Goal: Task Accomplishment & Management: Use online tool/utility

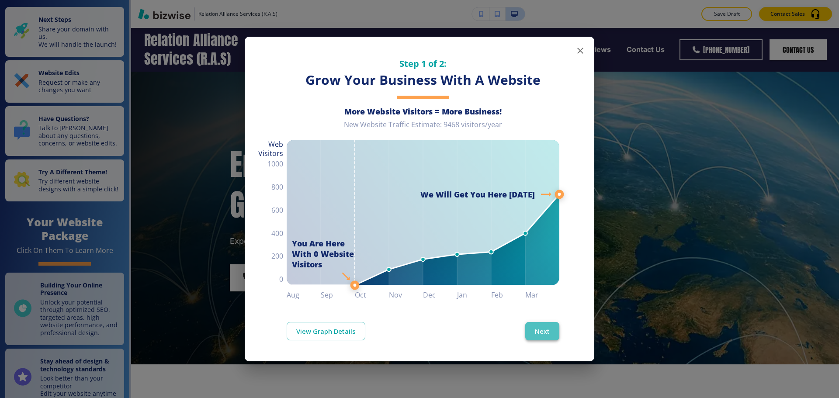
click at [544, 328] on button "Next" at bounding box center [542, 331] width 34 height 18
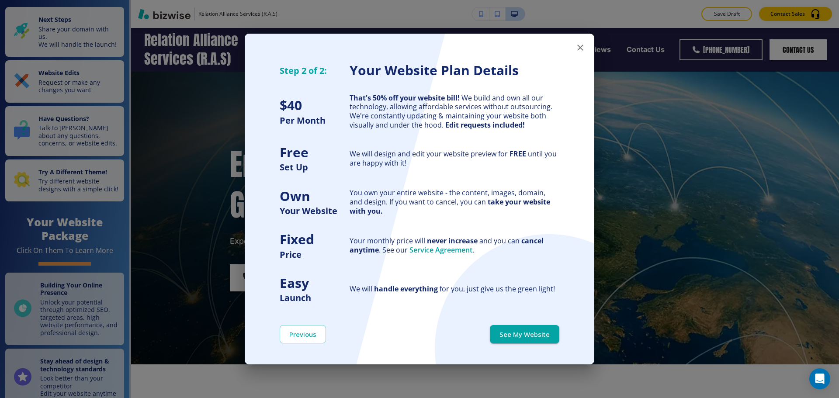
click at [544, 328] on button "See My Website" at bounding box center [524, 334] width 69 height 18
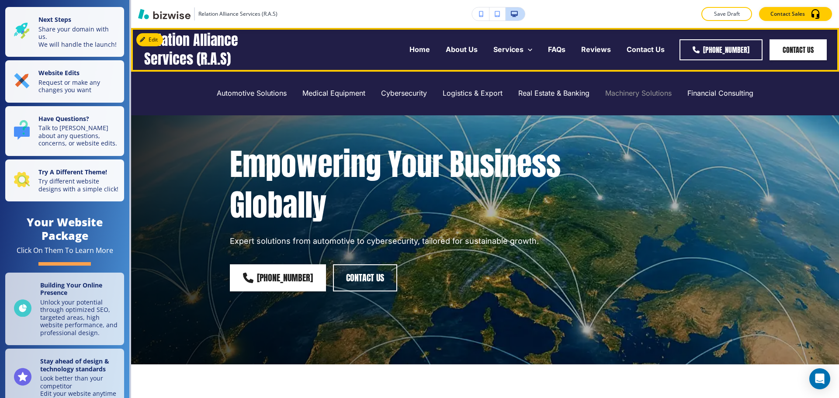
click at [643, 94] on p "Machinery Solutions" at bounding box center [638, 93] width 66 height 10
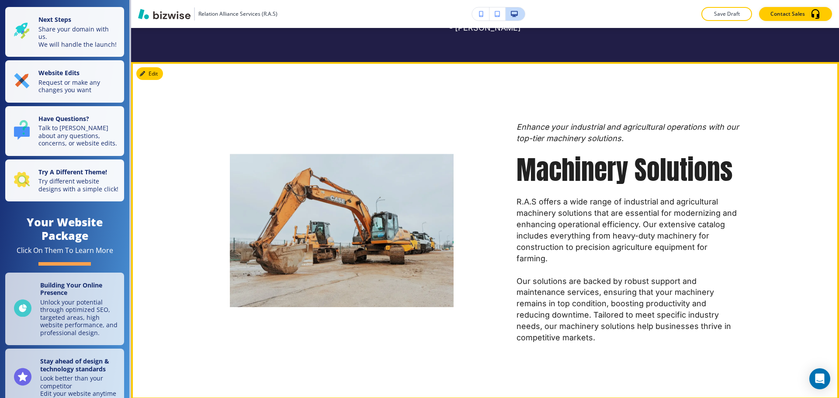
scroll to position [481, 0]
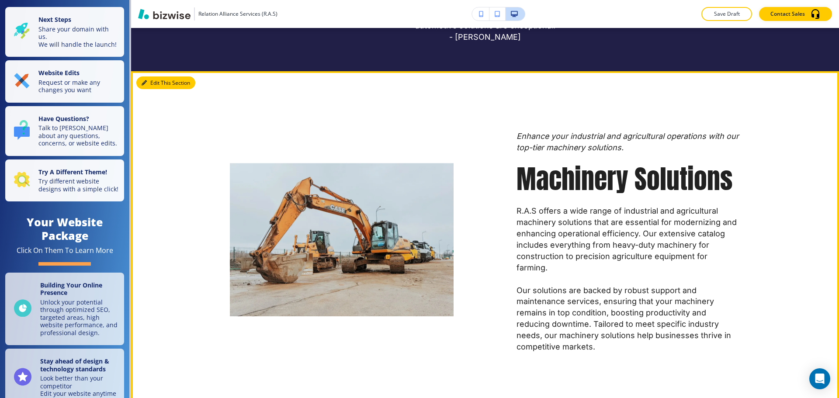
click at [154, 83] on button "Edit This Section" at bounding box center [165, 82] width 59 height 13
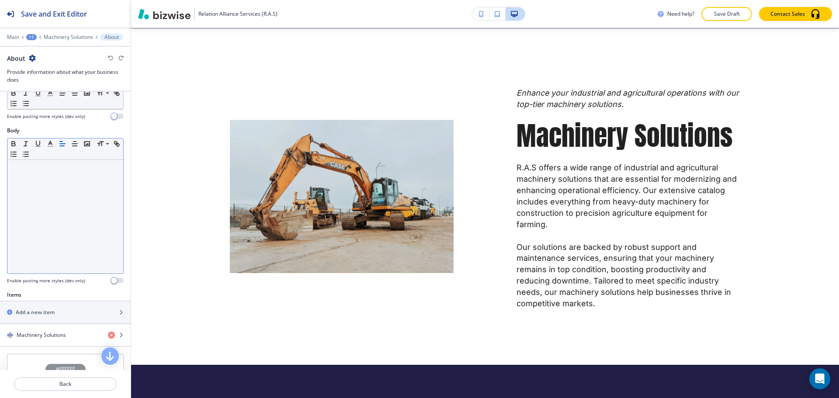
scroll to position [175, 0]
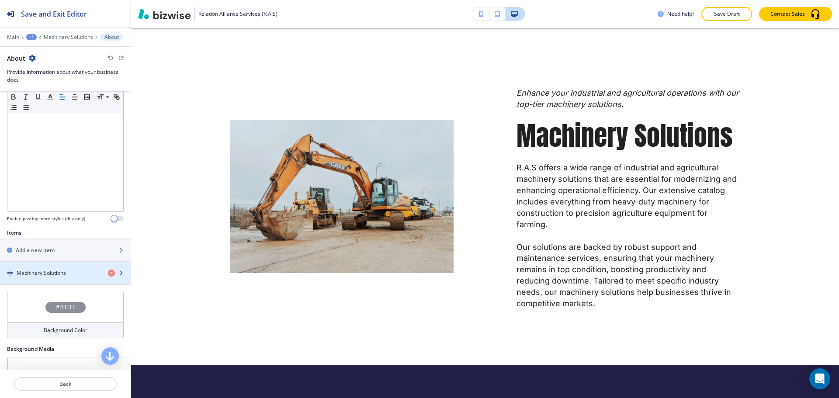
click at [48, 267] on div "button" at bounding box center [65, 265] width 131 height 7
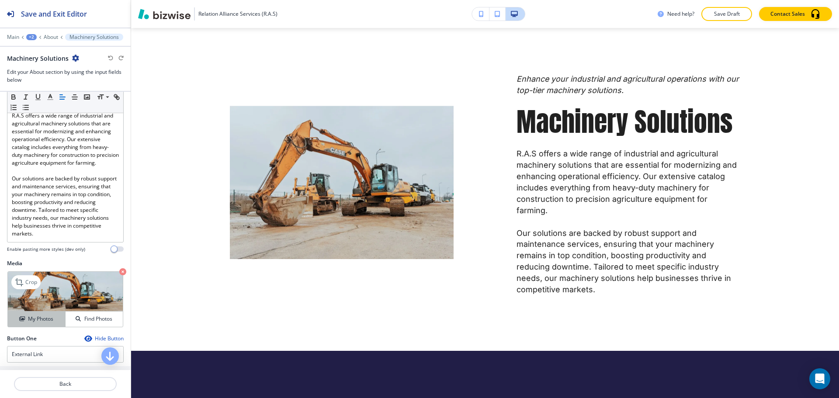
click at [36, 323] on h4 "My Photos" at bounding box center [40, 319] width 25 height 8
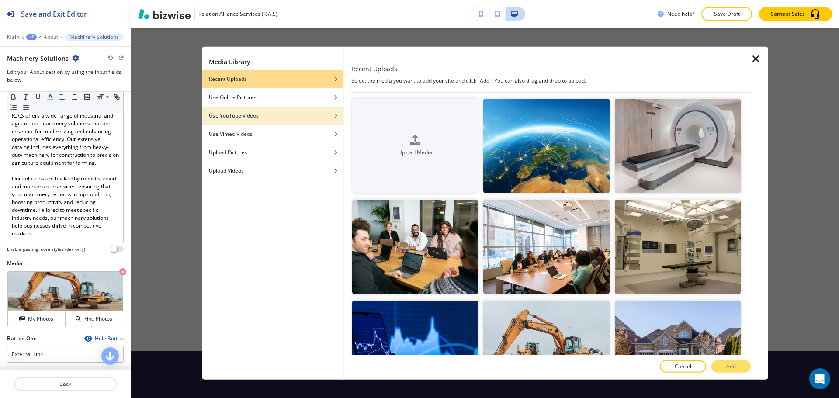
click at [276, 107] on div "button" at bounding box center [273, 108] width 142 height 5
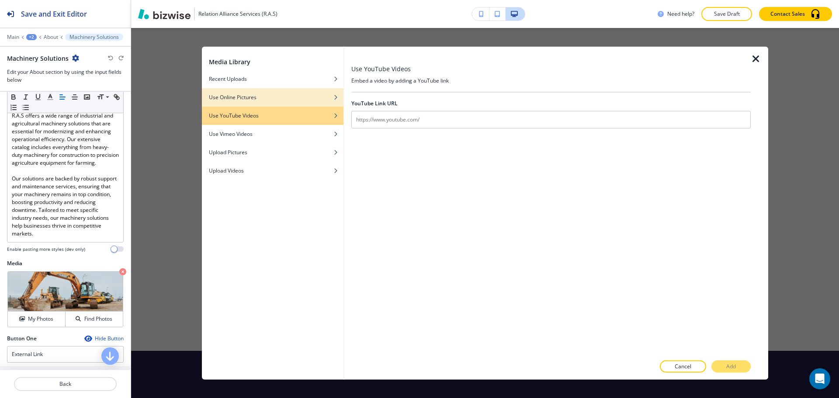
click at [278, 101] on div "button" at bounding box center [273, 103] width 142 height 5
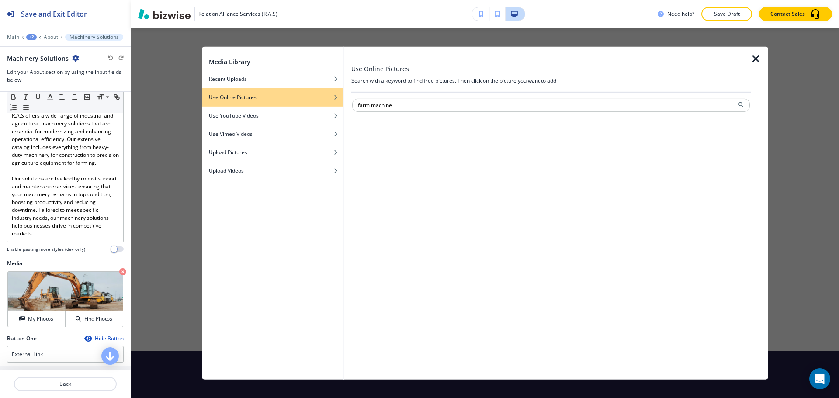
type input "farm machine"
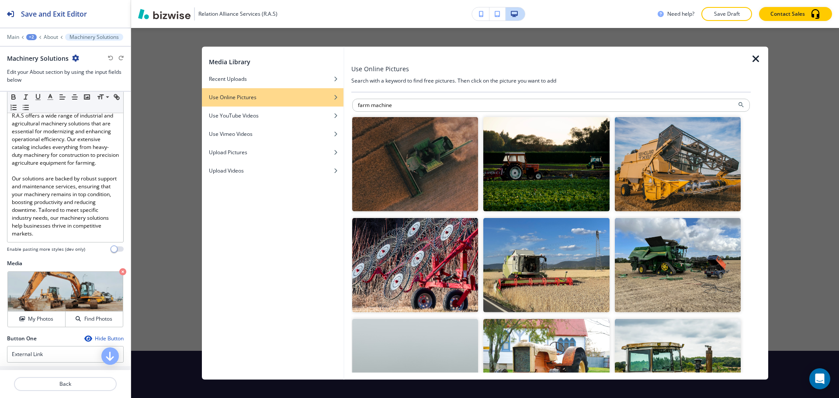
click at [659, 169] on img "button" at bounding box center [678, 164] width 126 height 94
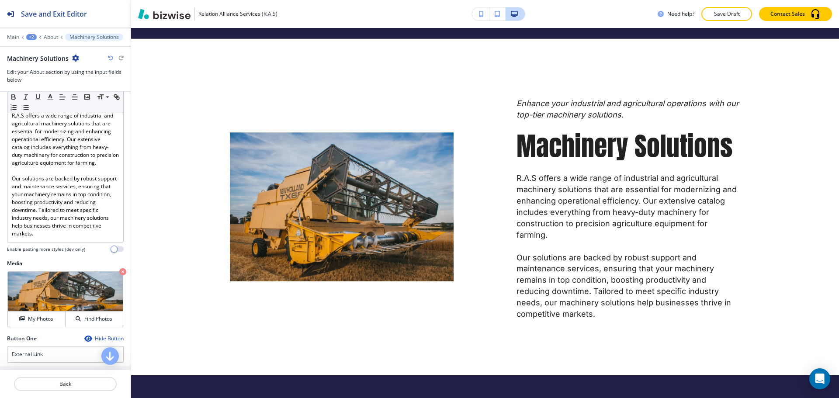
scroll to position [494, 0]
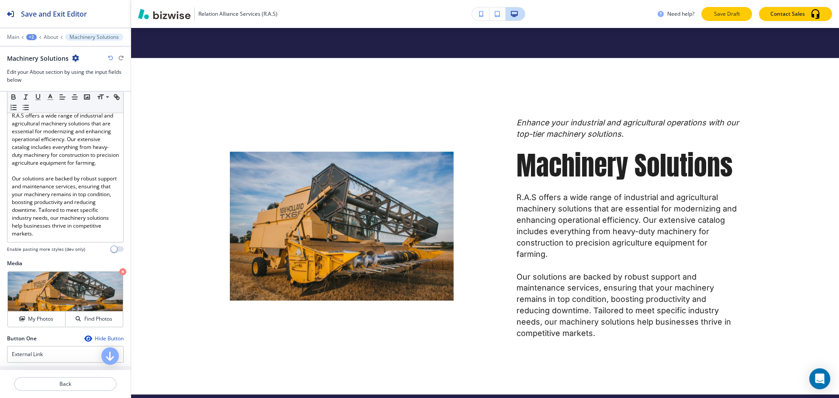
click at [722, 18] on button "Save Draft" at bounding box center [726, 14] width 51 height 14
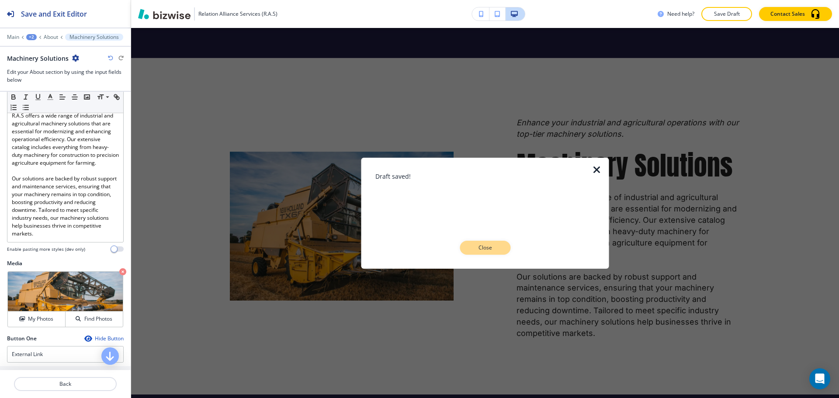
click at [490, 250] on p "Close" at bounding box center [485, 248] width 28 height 8
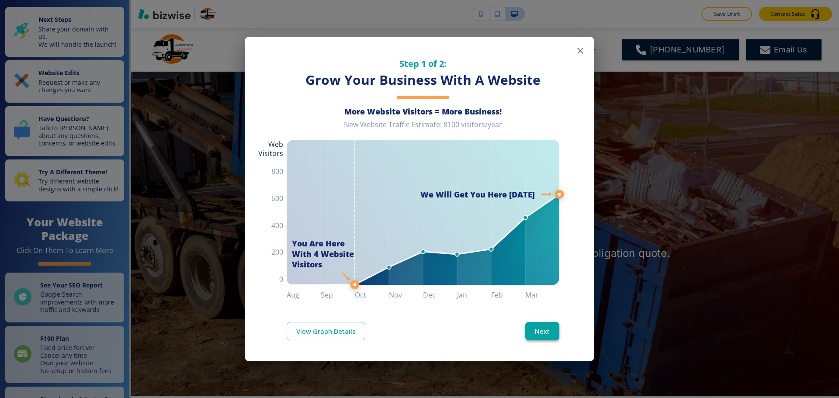
click at [556, 332] on button "Next" at bounding box center [542, 331] width 34 height 18
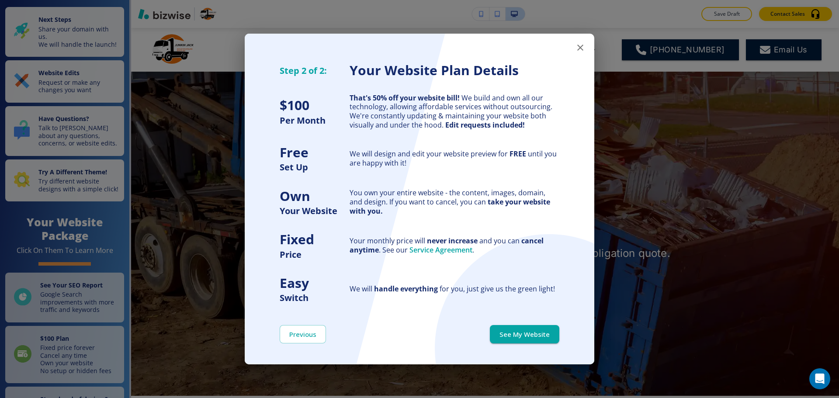
click at [556, 332] on button "See My Website" at bounding box center [524, 334] width 69 height 18
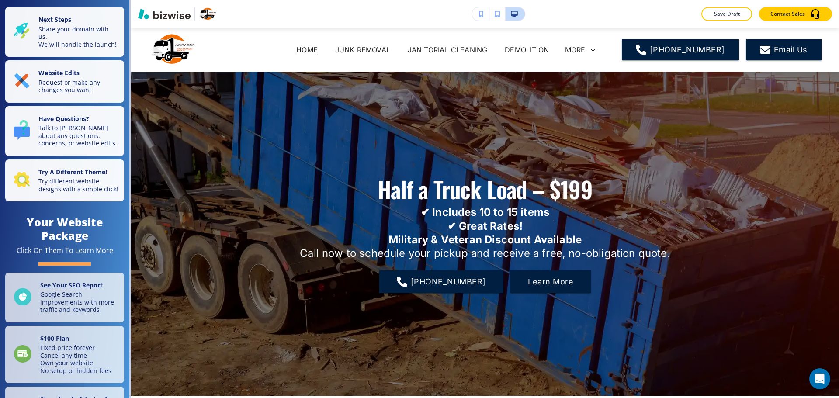
click at [551, 184] on p "Half a Truck Load – $199" at bounding box center [485, 189] width 215 height 30
click at [194, 90] on div at bounding box center [485, 234] width 708 height 324
click at [53, 93] on p "Request or make any changes you want" at bounding box center [78, 85] width 80 height 15
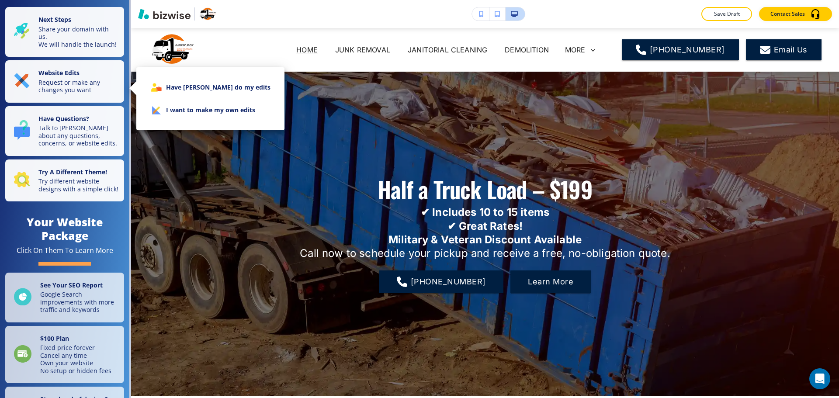
click at [157, 114] on icon at bounding box center [163, 104] width 41 height 38
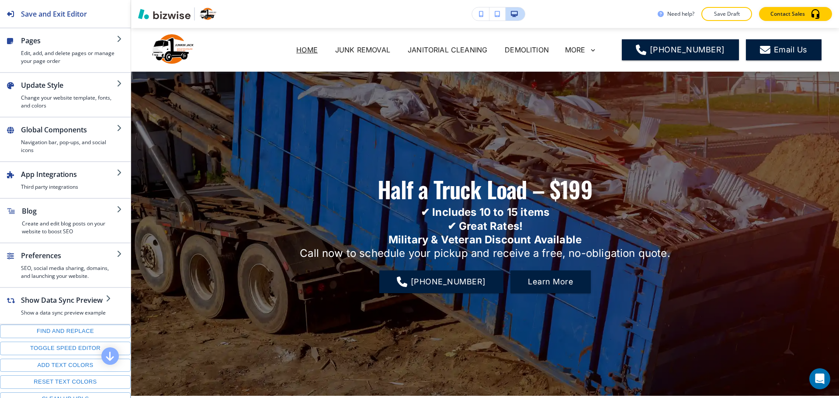
click at [143, 73] on div at bounding box center [485, 234] width 708 height 324
click at [145, 89] on div at bounding box center [485, 234] width 708 height 324
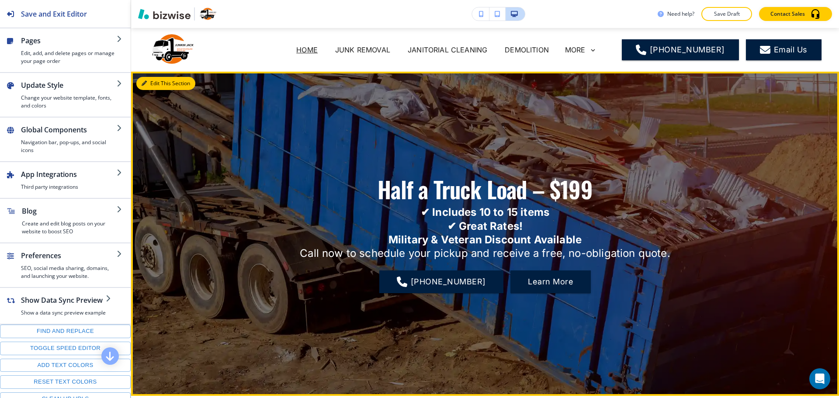
click at [156, 84] on button "Edit This Section" at bounding box center [165, 83] width 59 height 13
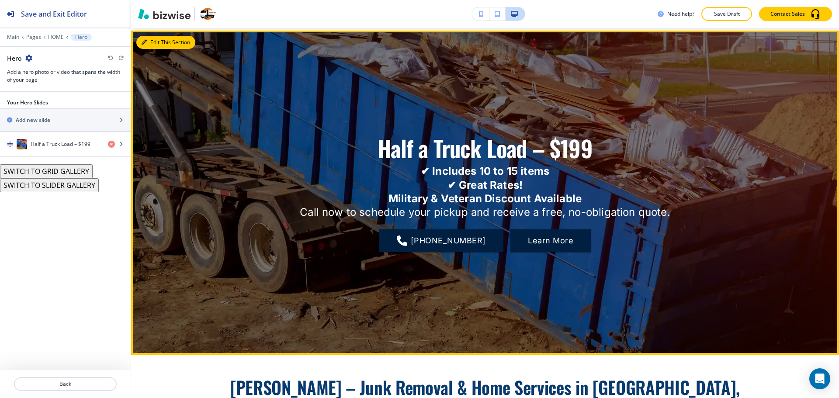
scroll to position [44, 0]
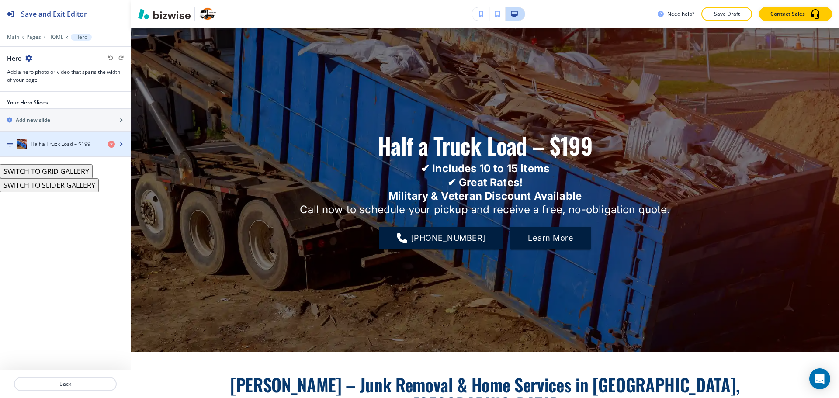
click at [82, 143] on h4 "Half a Truck Load – $199" at bounding box center [61, 144] width 60 height 8
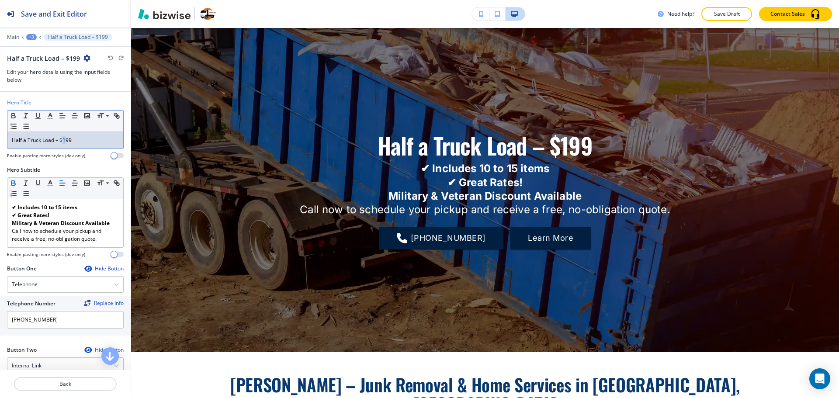
click at [64, 144] on p "Half a Truck Load – $199" at bounding box center [65, 140] width 107 height 8
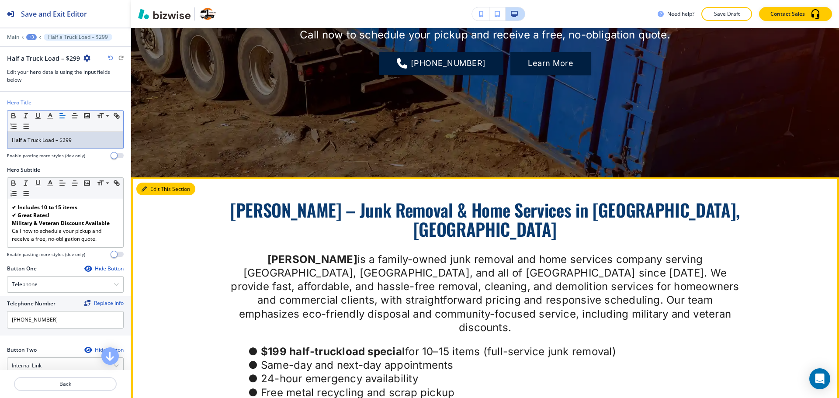
click at [160, 191] on button "Edit This Section" at bounding box center [165, 189] width 59 height 13
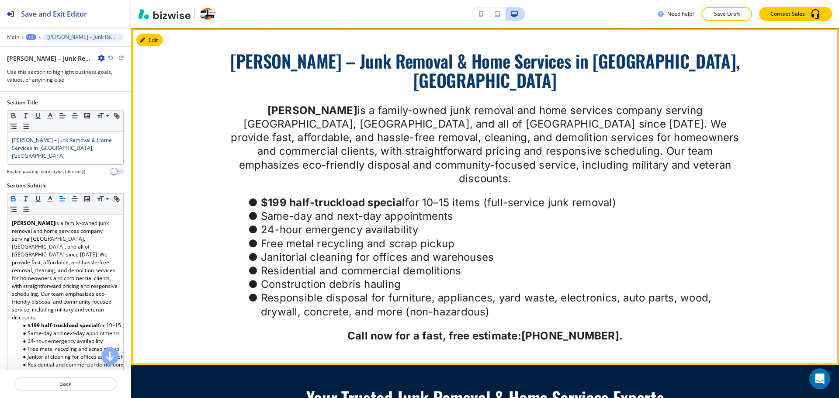
scroll to position [368, 0]
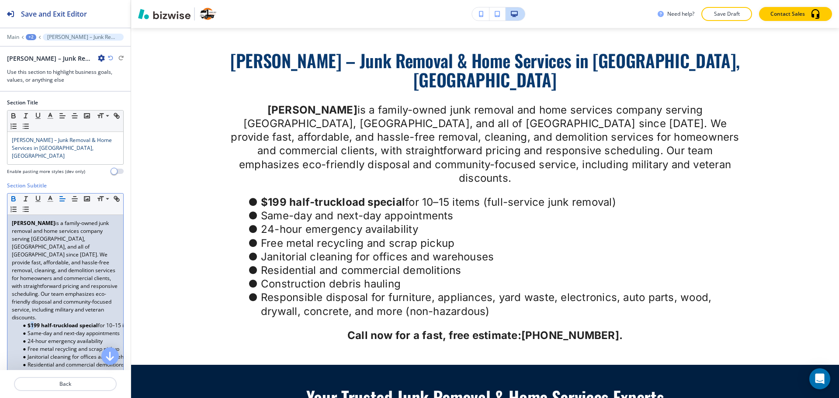
click at [31, 322] on strong "$199 half-truckload special" at bounding box center [63, 325] width 70 height 7
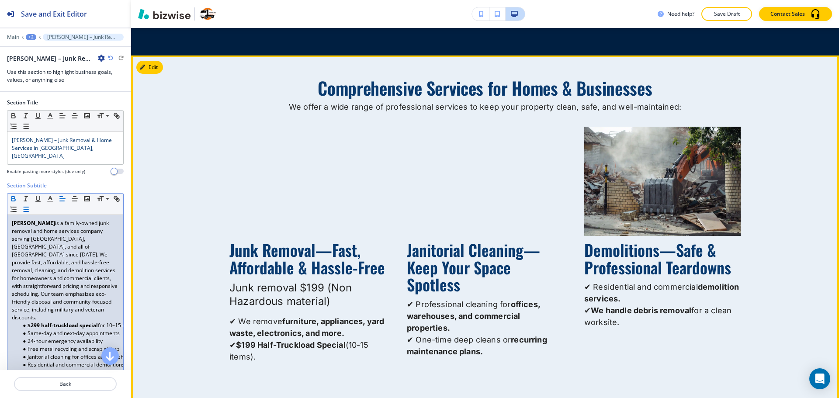
scroll to position [1286, 0]
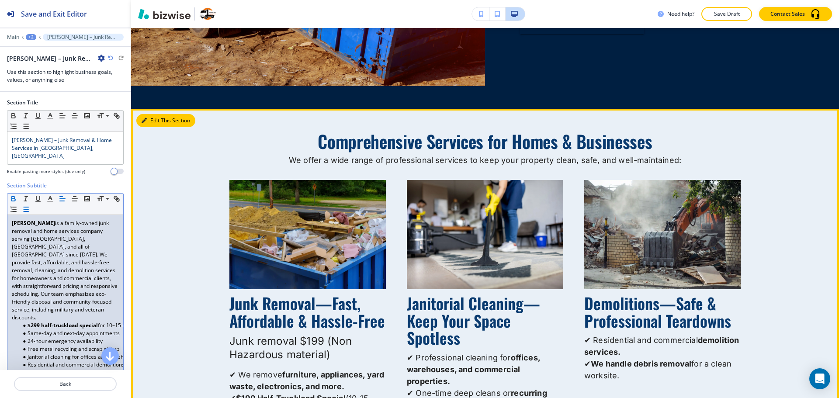
click at [153, 114] on button "Edit This Section" at bounding box center [165, 120] width 59 height 13
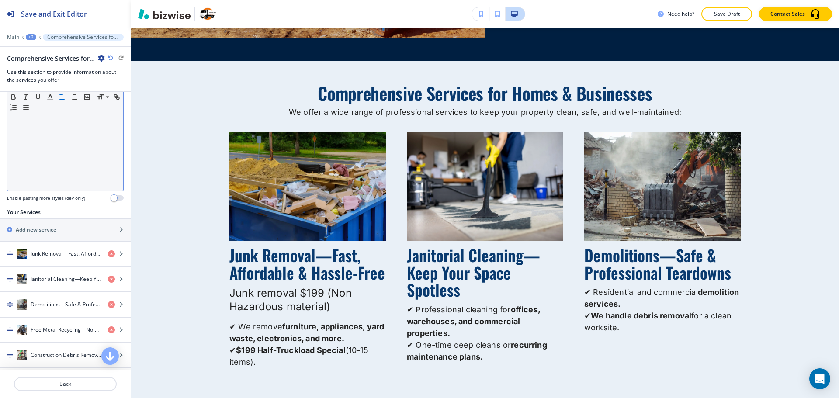
scroll to position [219, 0]
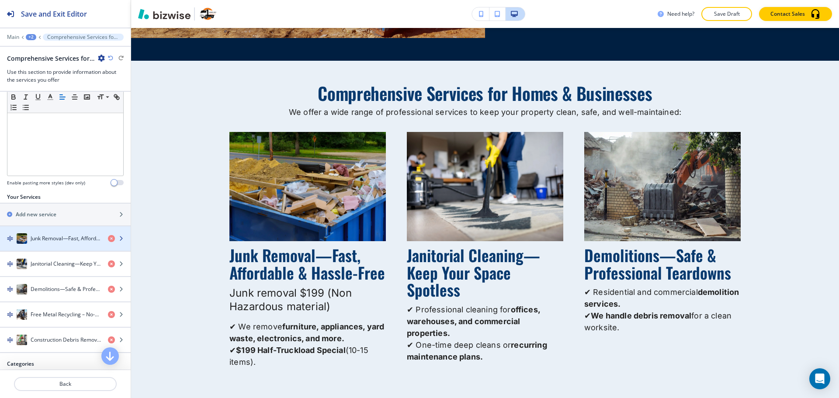
click at [57, 240] on h4 "Junk Removal—Fast, Affordable & Hassle-Free" at bounding box center [66, 239] width 70 height 8
click at [58, 241] on h4 "Junk Removal—Fast, Affordable & Hassle-Free" at bounding box center [66, 239] width 70 height 8
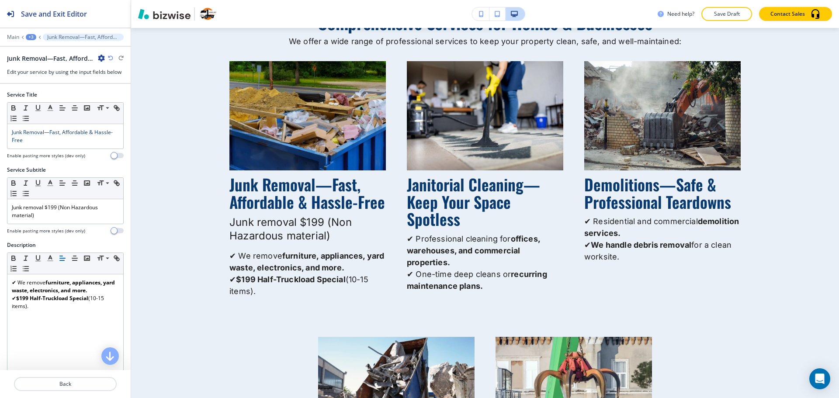
scroll to position [1405, 0]
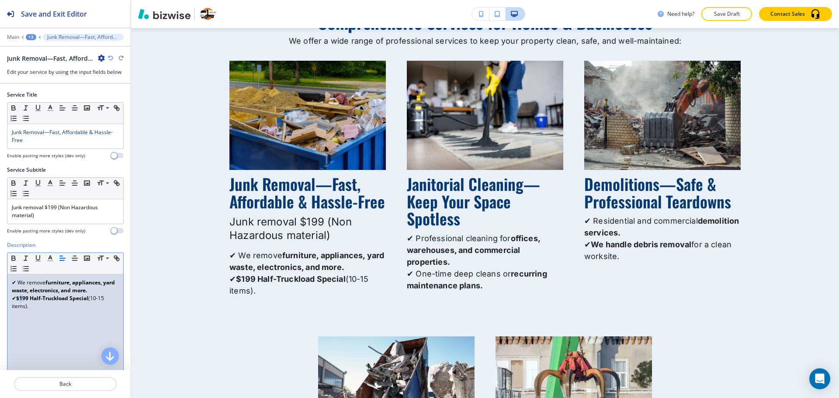
click at [21, 296] on strong "$199 Half-Truckload Special" at bounding box center [52, 298] width 72 height 7
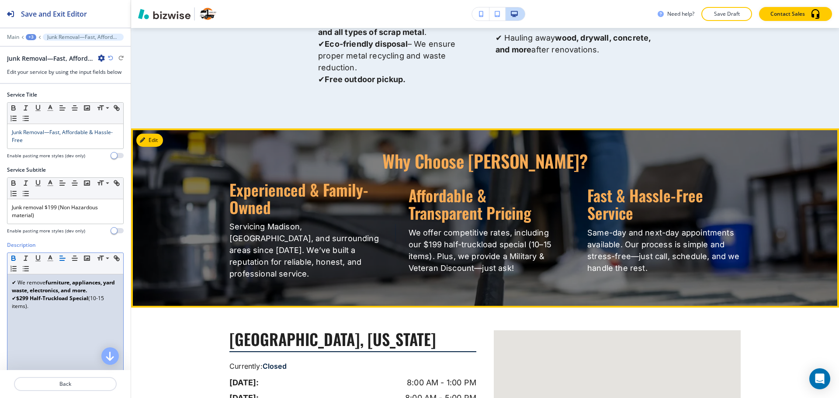
scroll to position [1886, 0]
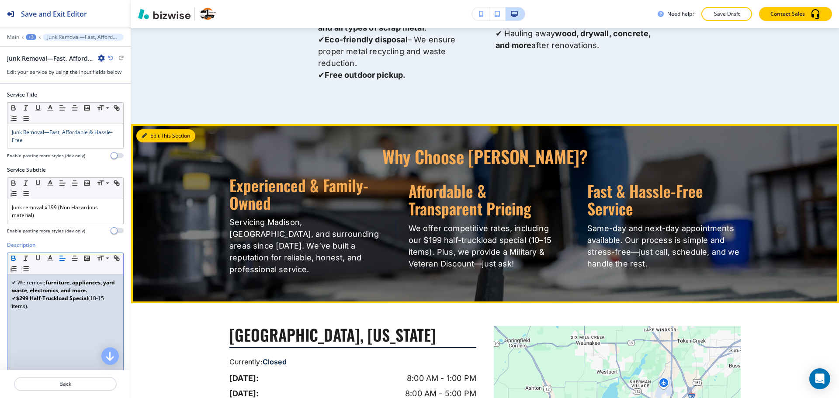
click at [150, 129] on button "Edit This Section" at bounding box center [165, 135] width 59 height 13
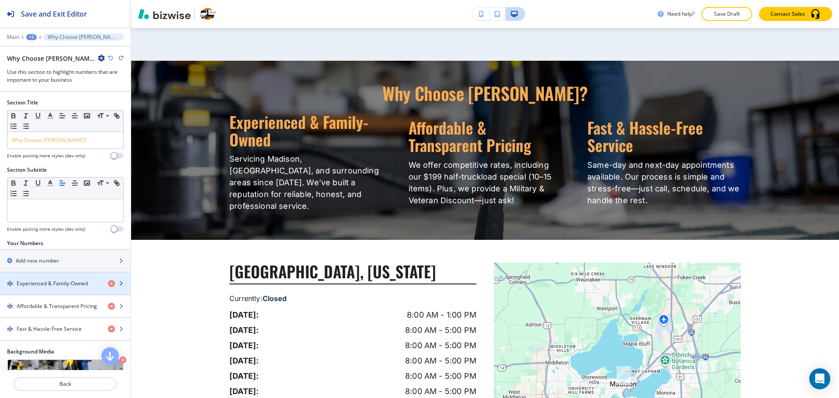
scroll to position [44, 0]
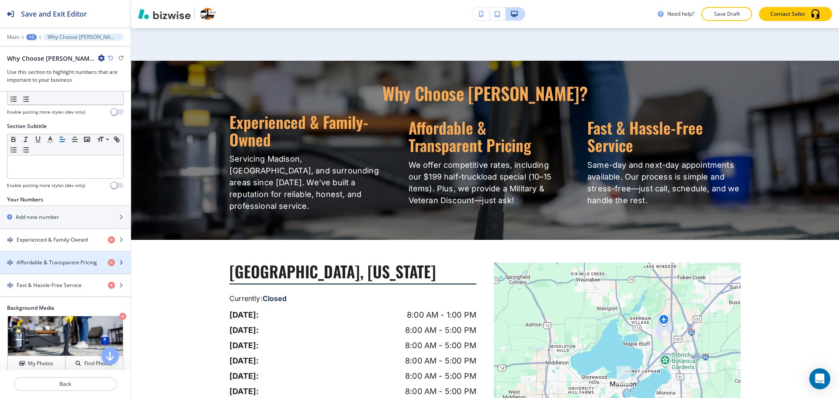
click at [57, 267] on div "button" at bounding box center [65, 270] width 131 height 7
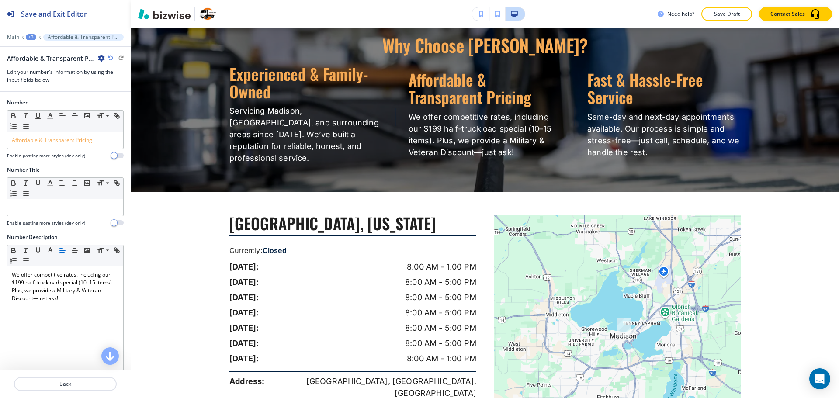
scroll to position [2002, 0]
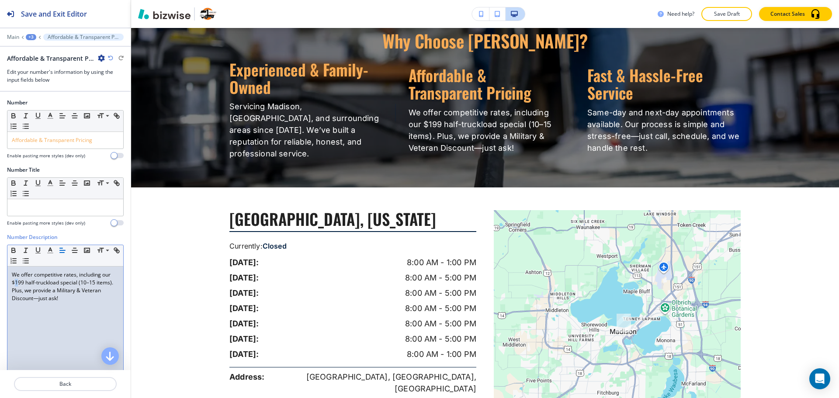
click at [16, 279] on p "We offer competitive rates, including our $199 half-truckload special (10–15 it…" at bounding box center [65, 286] width 107 height 31
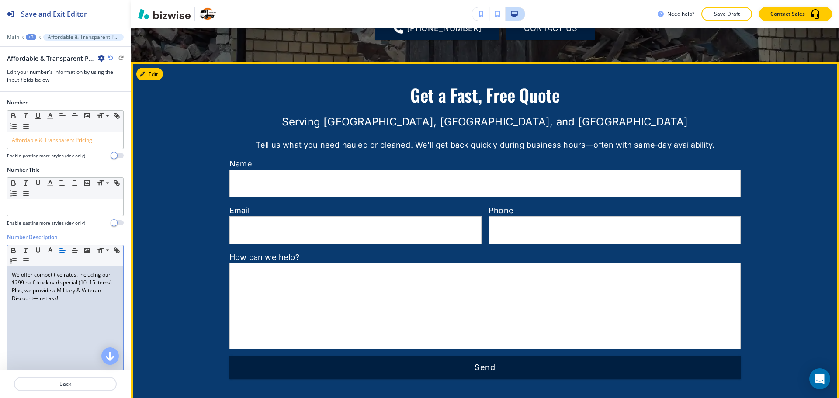
scroll to position [2745, 0]
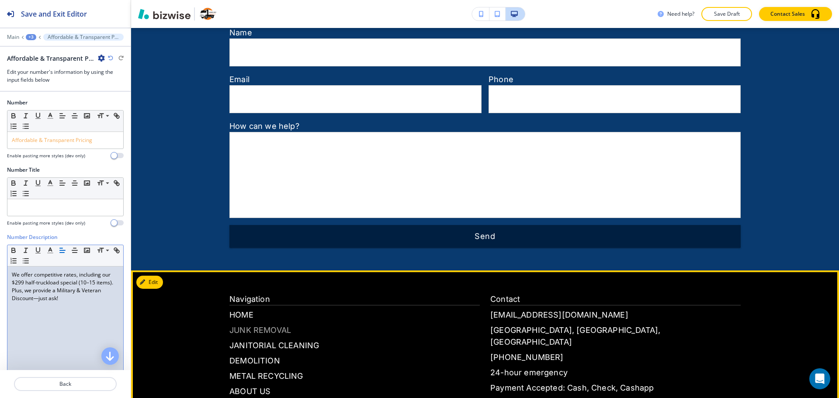
click at [264, 324] on p "JUNK REMOVAL" at bounding box center [354, 330] width 250 height 12
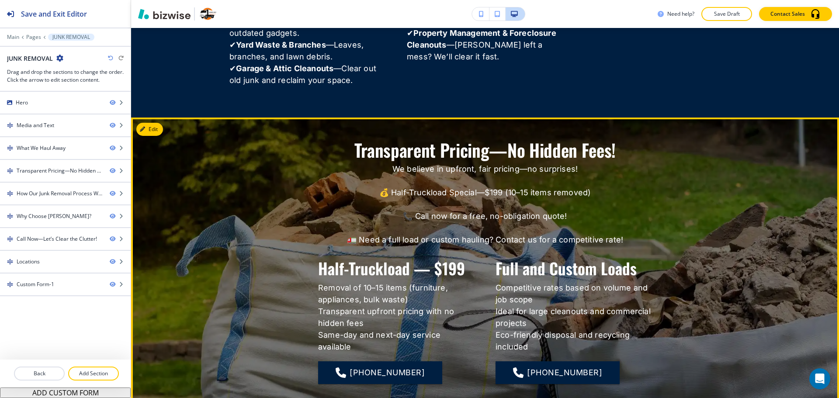
scroll to position [1093, 0]
click at [162, 129] on button "Edit This Section" at bounding box center [165, 128] width 59 height 13
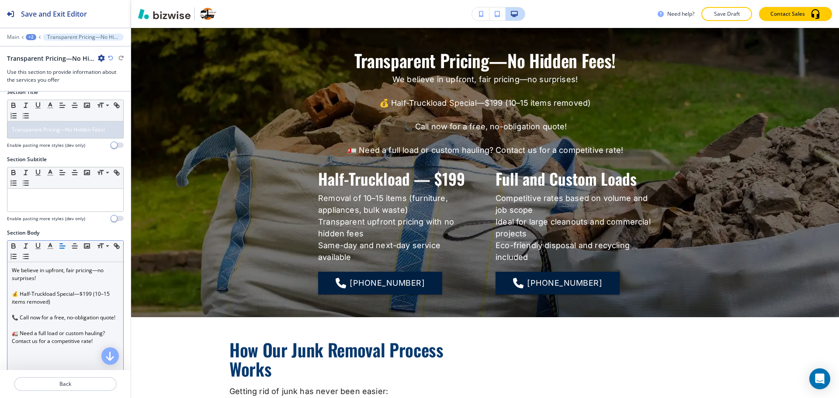
scroll to position [87, 0]
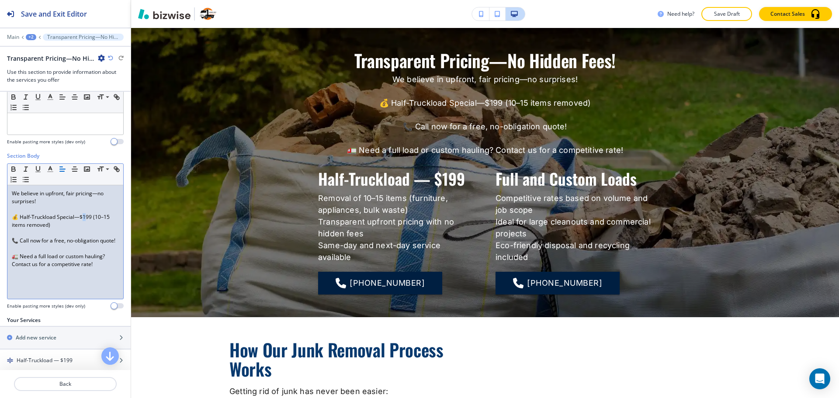
click at [84, 219] on p "💰 Half-Truckload Special—$199 (10–15 items removed)" at bounding box center [65, 221] width 107 height 16
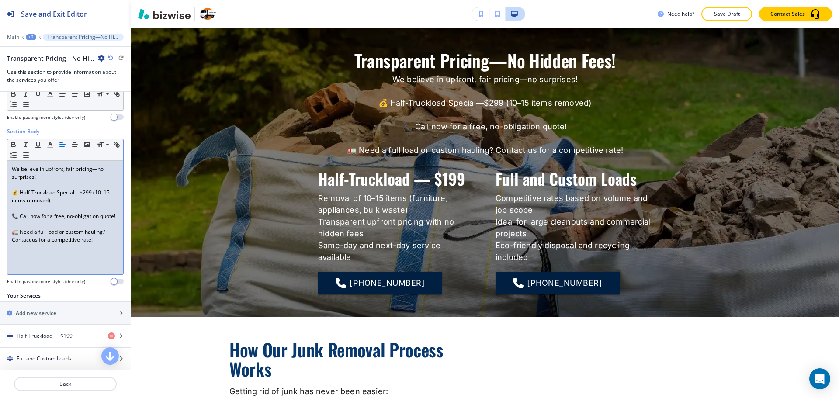
scroll to position [131, 0]
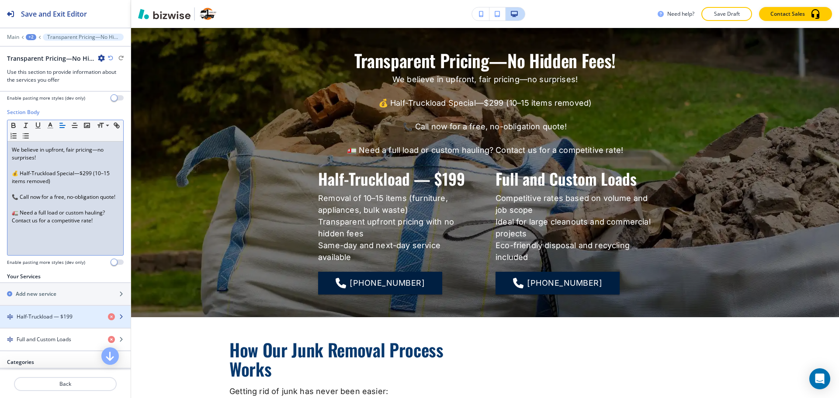
click at [49, 316] on h4 "Half-Truckload — $199" at bounding box center [45, 317] width 56 height 8
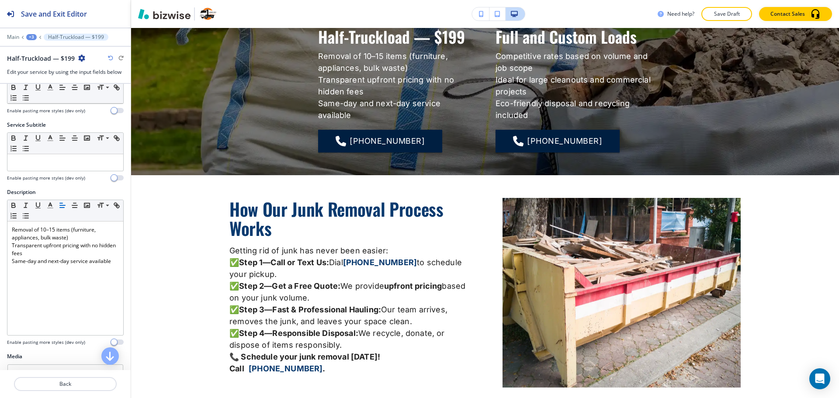
scroll to position [0, 0]
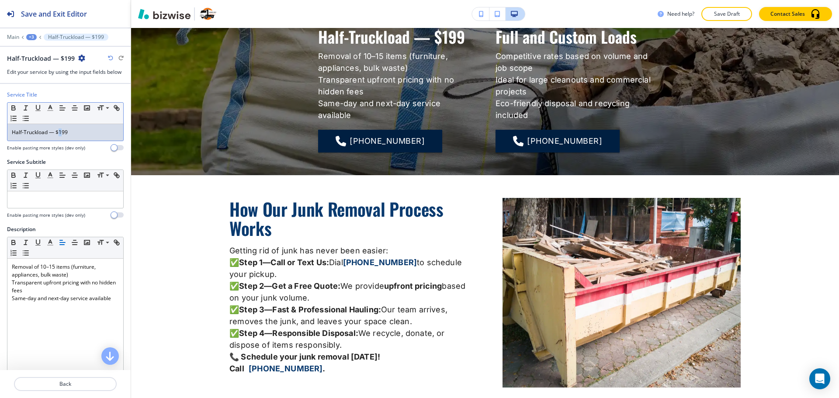
click at [61, 135] on p "Half-Truckload — $199" at bounding box center [65, 132] width 107 height 8
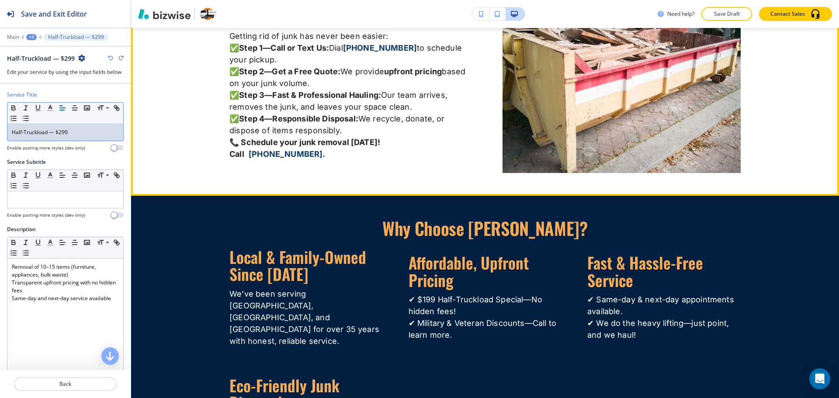
scroll to position [1542, 0]
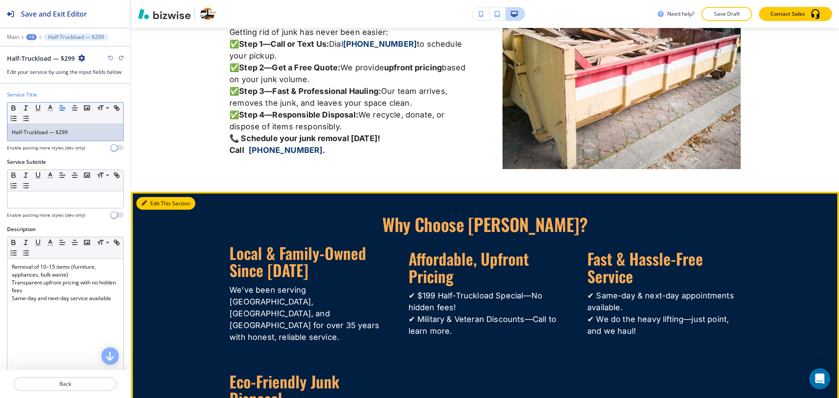
click at [147, 203] on button "Edit This Section" at bounding box center [165, 203] width 59 height 13
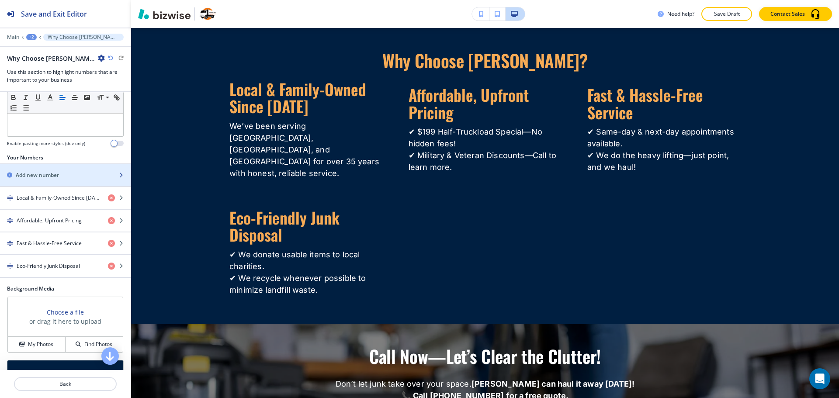
scroll to position [87, 0]
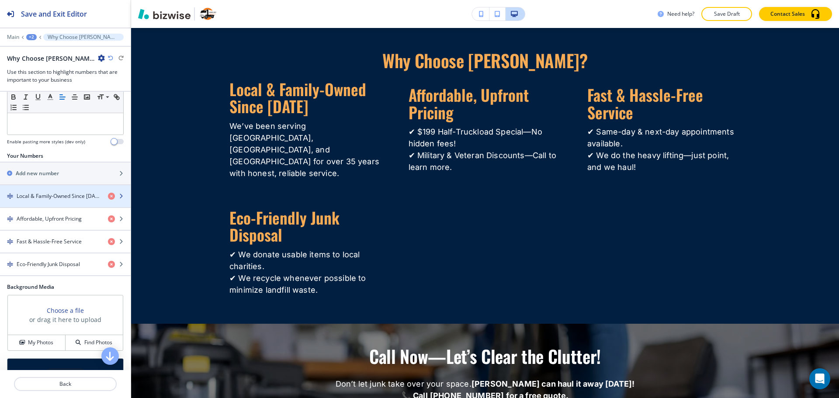
click at [50, 205] on div "button" at bounding box center [65, 203] width 131 height 7
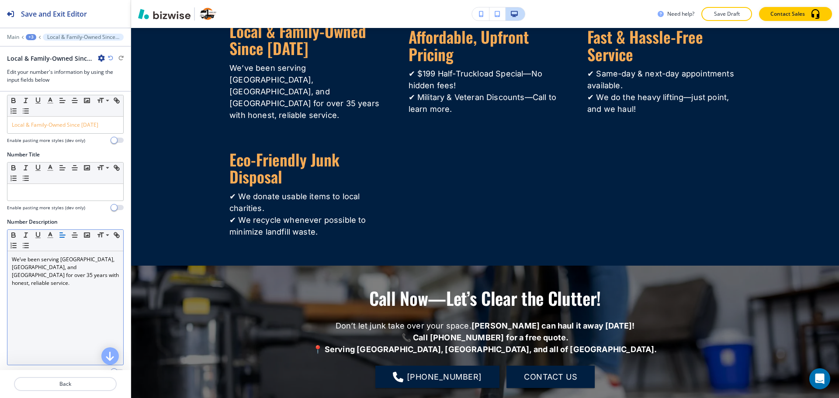
scroll to position [0, 0]
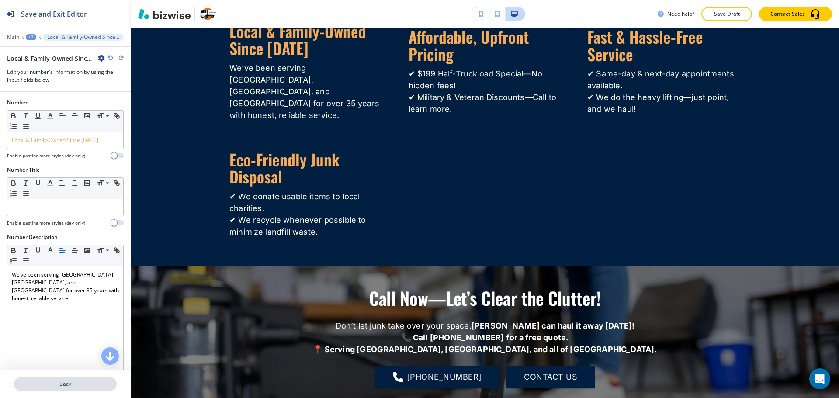
click at [43, 382] on p "Back" at bounding box center [65, 384] width 101 height 8
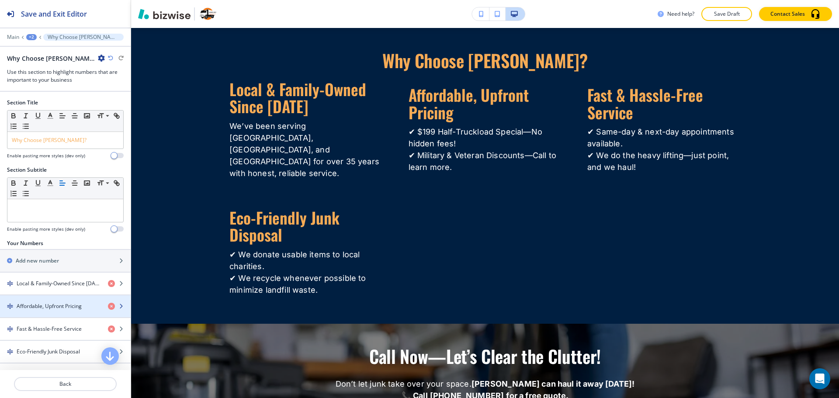
click at [54, 309] on h4 "Affordable, Upfront Pricing" at bounding box center [49, 306] width 65 height 8
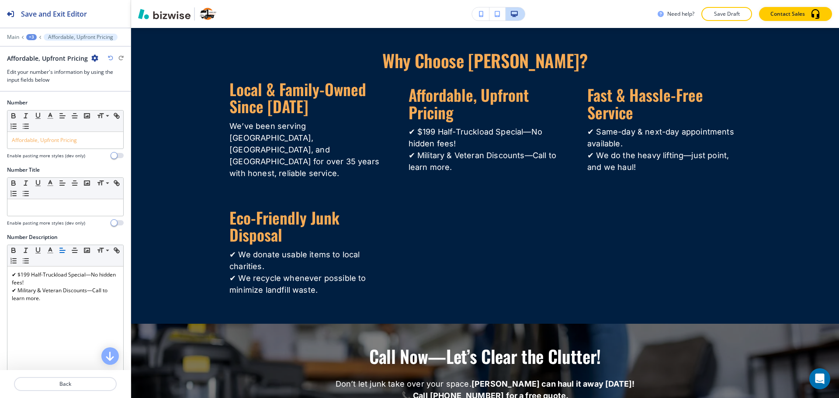
scroll to position [1759, 0]
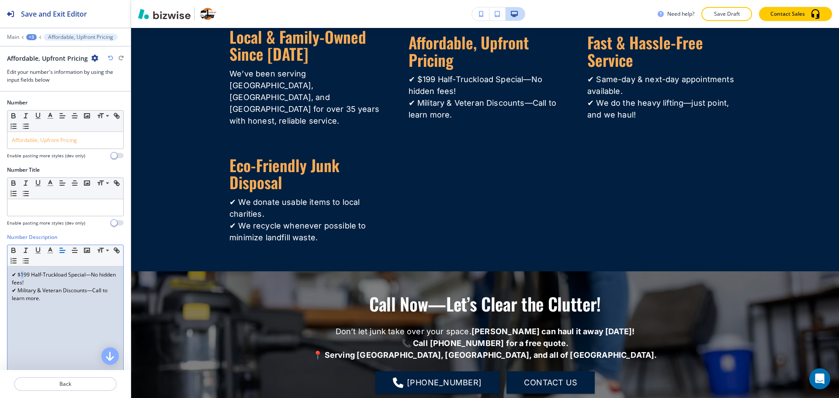
click at [21, 273] on p "✔ $199 Half-Truckload Special—No hidden fees!" at bounding box center [65, 279] width 107 height 16
click at [58, 293] on p "✔ Military & Veteran Discounts—Call to learn more." at bounding box center [65, 295] width 107 height 16
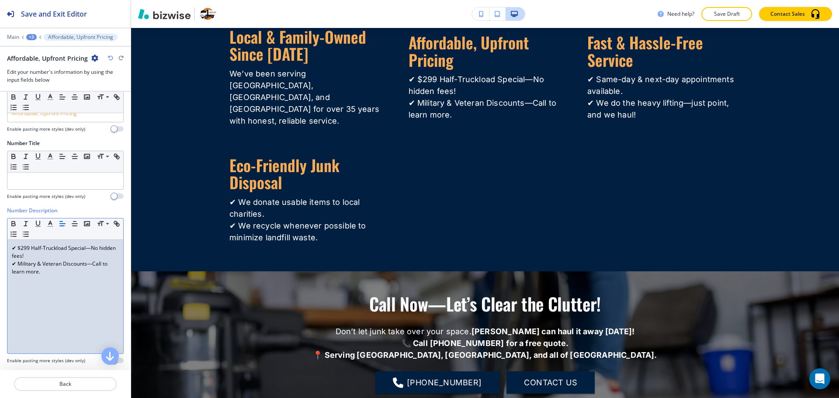
scroll to position [28, 0]
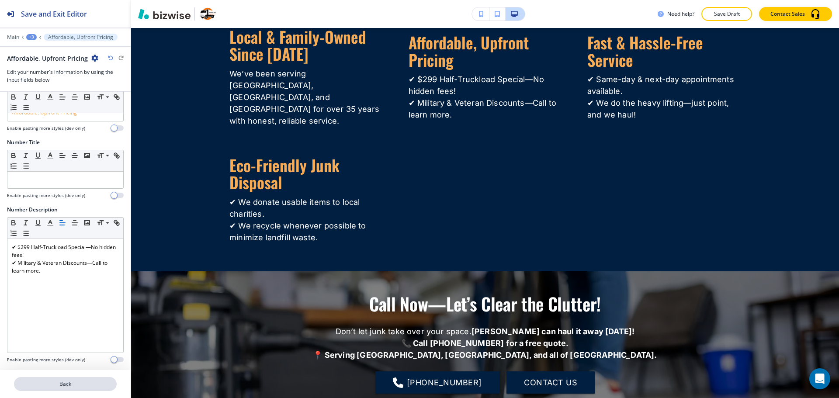
click at [76, 378] on button "Back" at bounding box center [65, 384] width 103 height 14
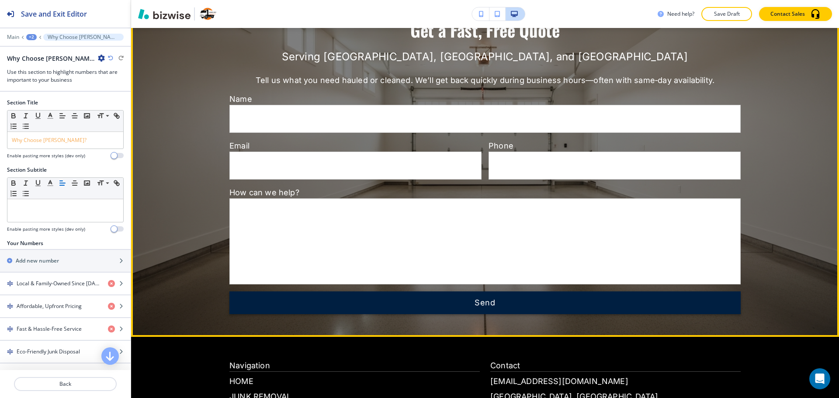
scroll to position [2624, 0]
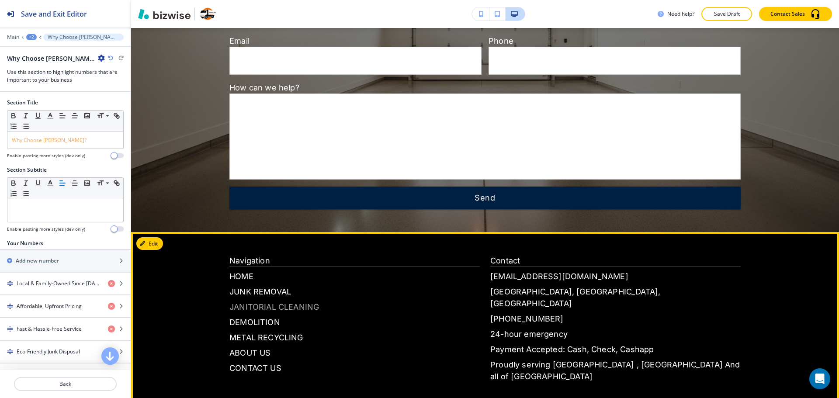
click at [265, 301] on p "JANITORIAL CLEANING" at bounding box center [354, 307] width 250 height 12
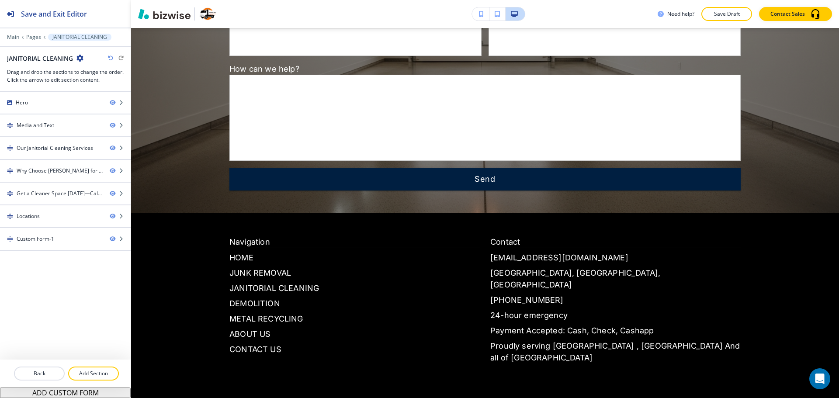
scroll to position [1841, 0]
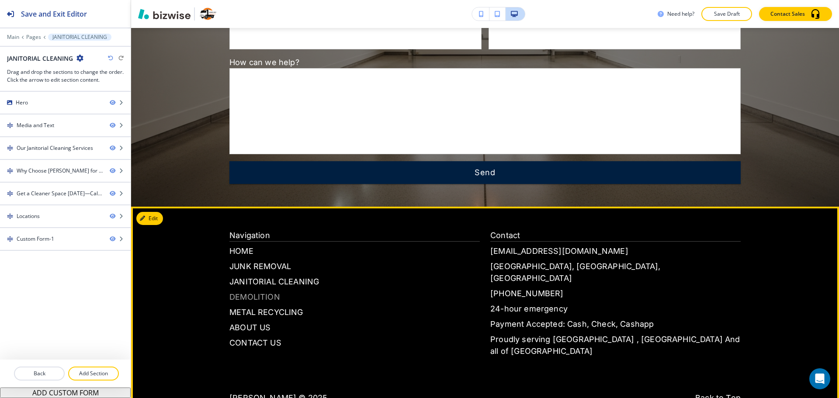
click at [254, 291] on p "DEMOLITION" at bounding box center [354, 297] width 250 height 12
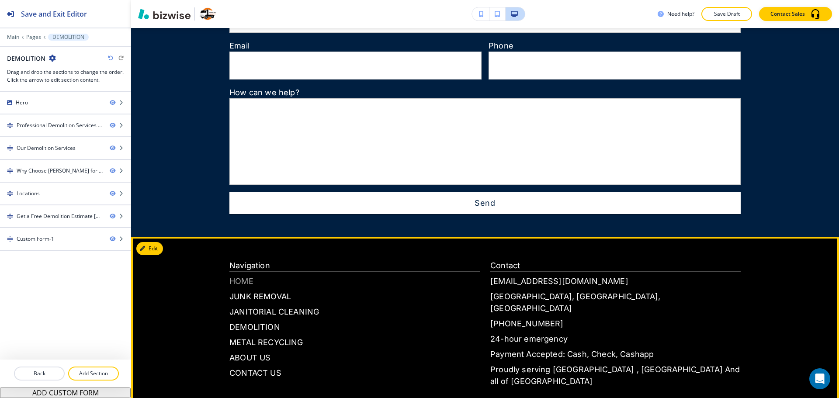
scroll to position [1809, 0]
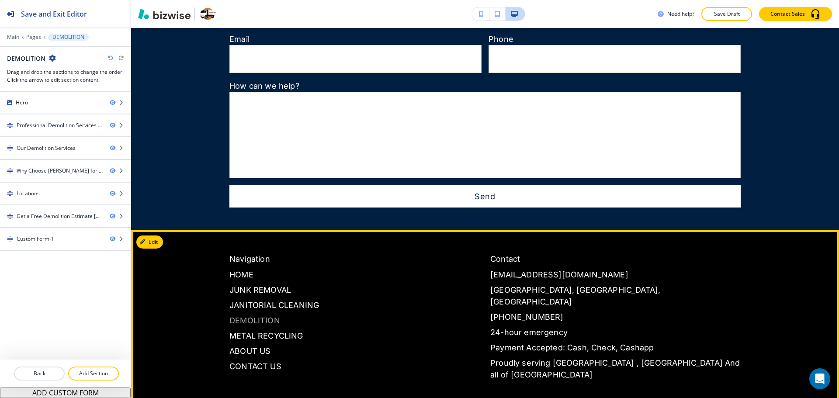
click at [262, 315] on p "DEMOLITION" at bounding box center [354, 321] width 250 height 12
click at [257, 330] on p "METAL RECYCLING" at bounding box center [354, 336] width 250 height 12
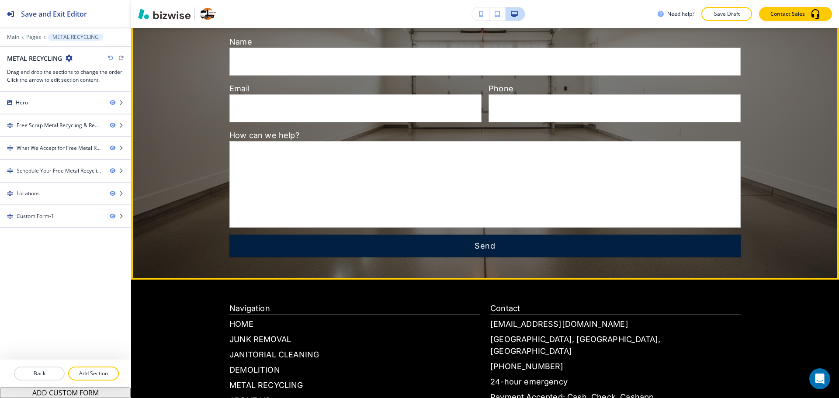
scroll to position [1355, 0]
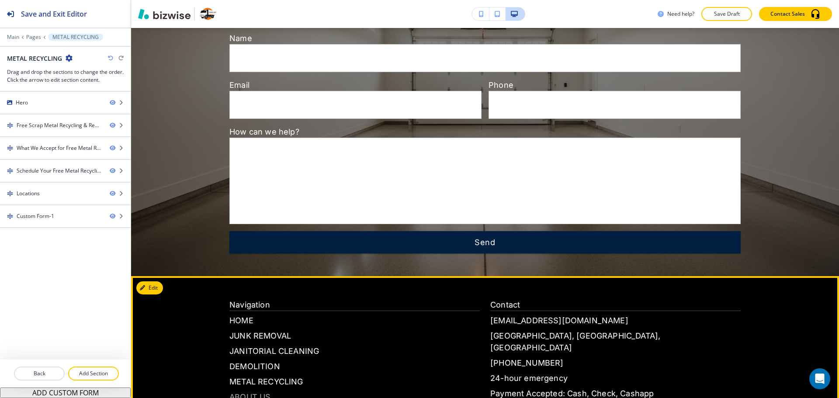
click at [247, 391] on p "ABOUT US" at bounding box center [354, 397] width 250 height 12
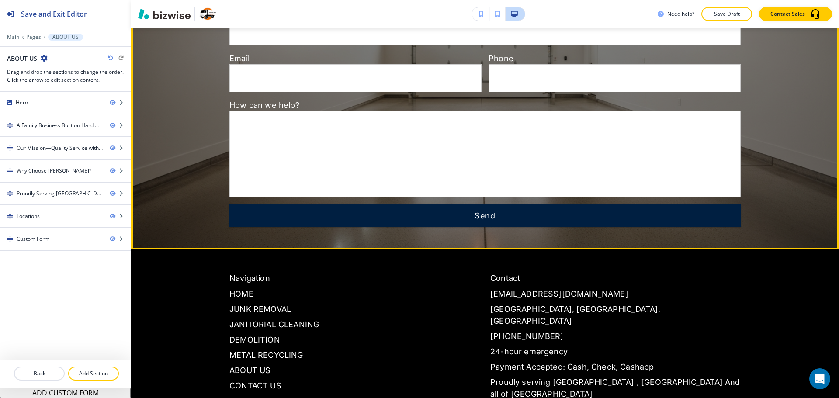
scroll to position [1748, 0]
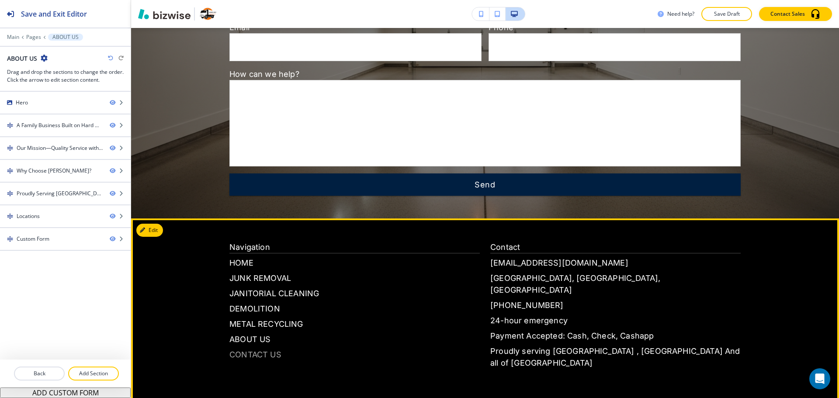
click at [238, 349] on p "CONTACT US" at bounding box center [354, 355] width 250 height 12
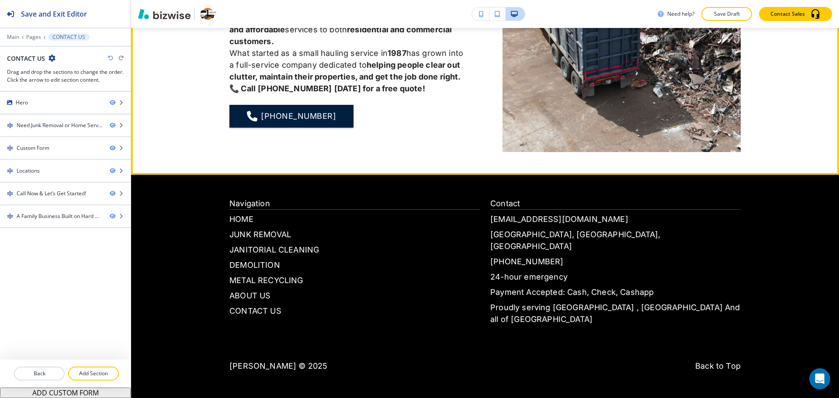
scroll to position [1660, 0]
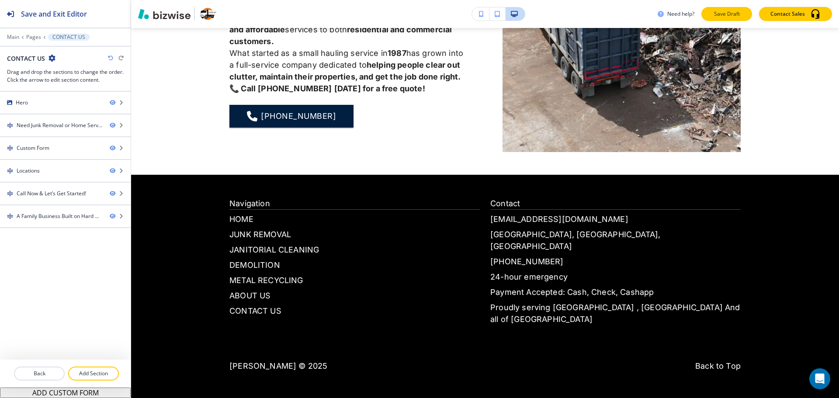
click at [726, 9] on button "Save Draft" at bounding box center [726, 14] width 51 height 14
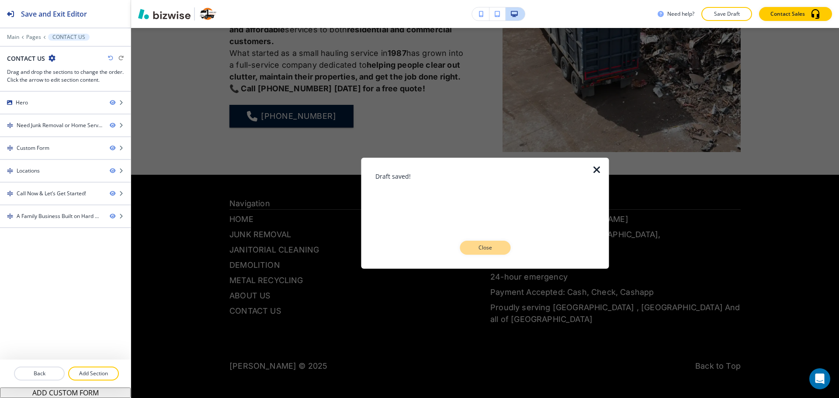
click at [509, 247] on button "Close" at bounding box center [485, 248] width 51 height 14
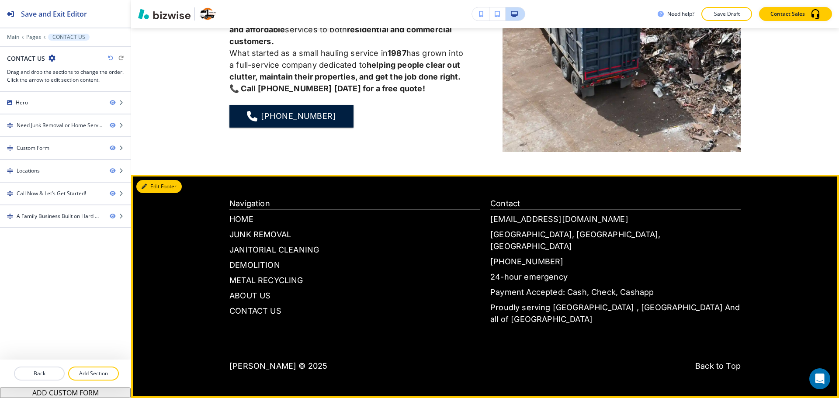
click at [154, 193] on button "Edit Footer" at bounding box center [158, 186] width 45 height 13
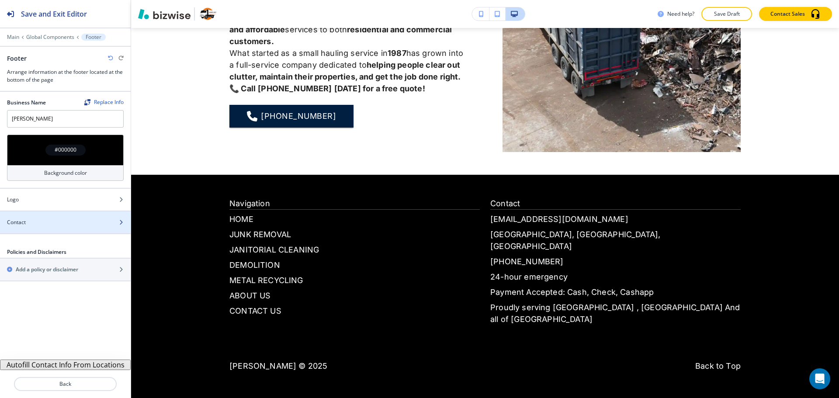
click at [57, 223] on div "Contact" at bounding box center [55, 223] width 111 height 8
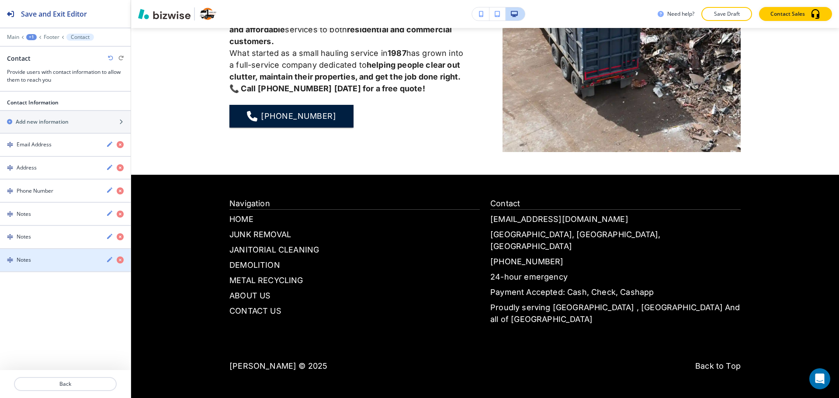
click at [45, 256] on div "Notes" at bounding box center [49, 260] width 99 height 8
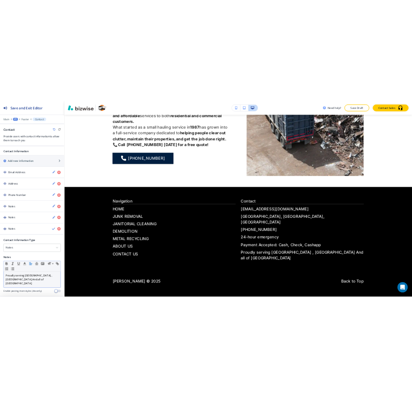
scroll to position [20, 0]
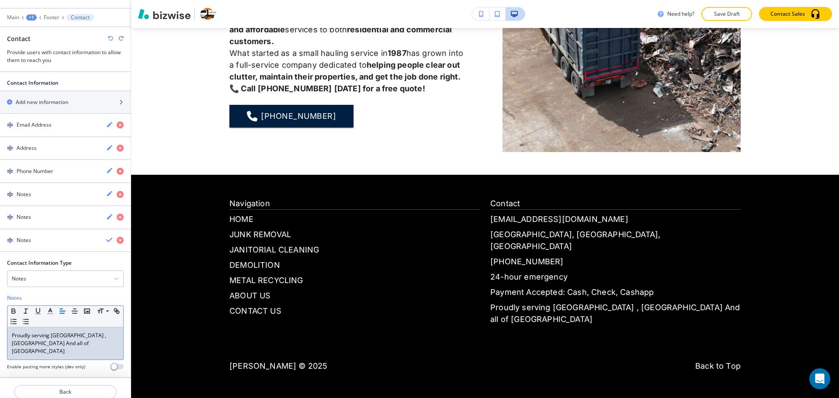
click at [74, 334] on p "Proudly serving Madison , Sun Prairie And all of Dane county" at bounding box center [65, 344] width 107 height 24
click at [734, 11] on p "Save Draft" at bounding box center [727, 14] width 28 height 8
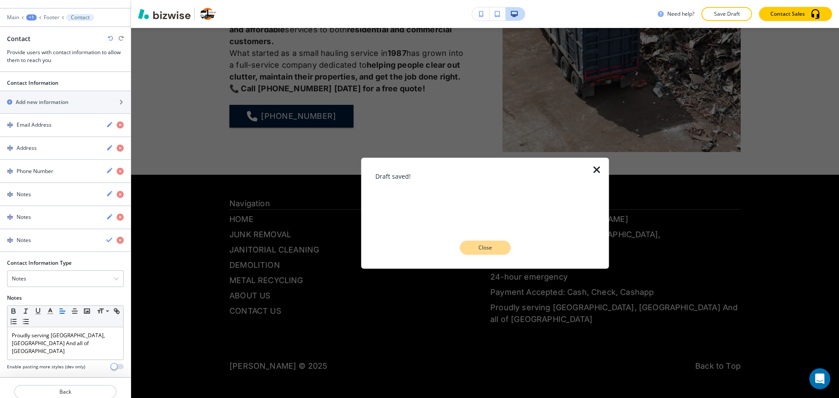
click at [492, 244] on p "Close" at bounding box center [485, 248] width 28 height 8
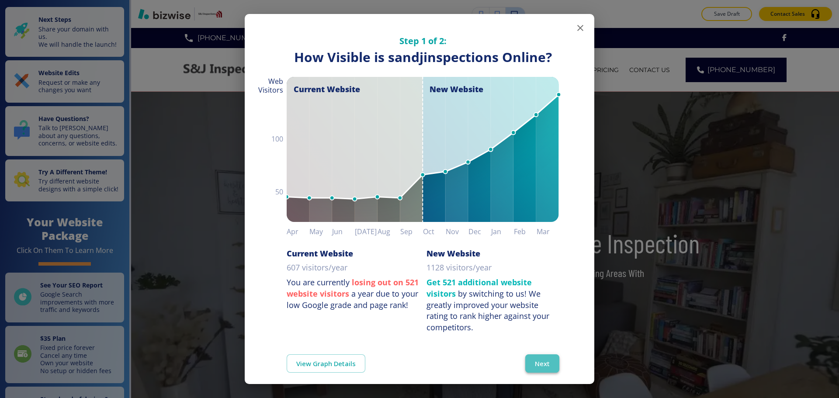
click at [532, 356] on button "Next" at bounding box center [542, 363] width 34 height 18
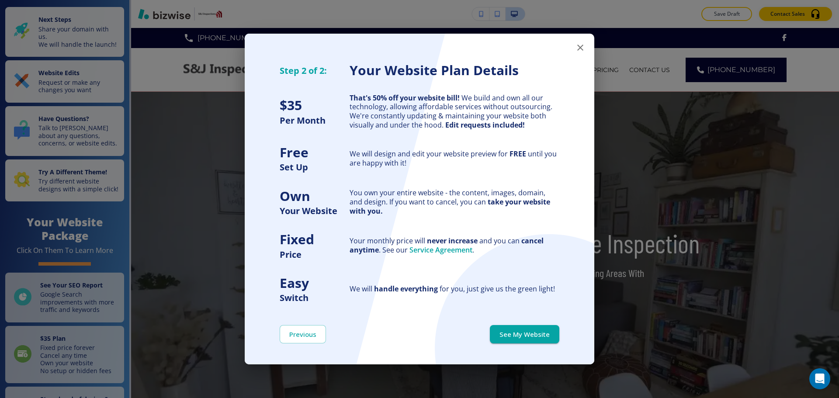
click at [538, 336] on button "See My Website" at bounding box center [524, 334] width 69 height 18
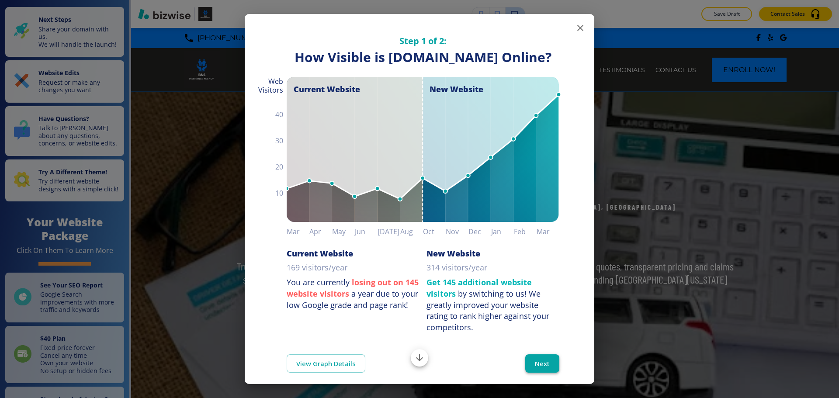
click at [527, 372] on button "Next" at bounding box center [542, 363] width 34 height 18
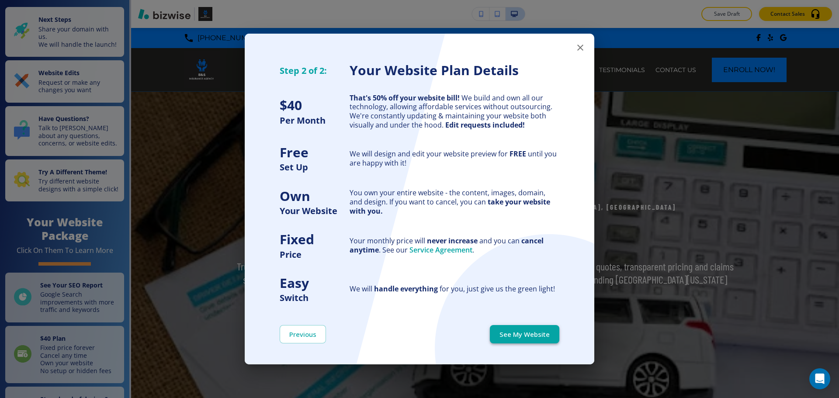
click at [534, 335] on button "See My Website" at bounding box center [524, 334] width 69 height 18
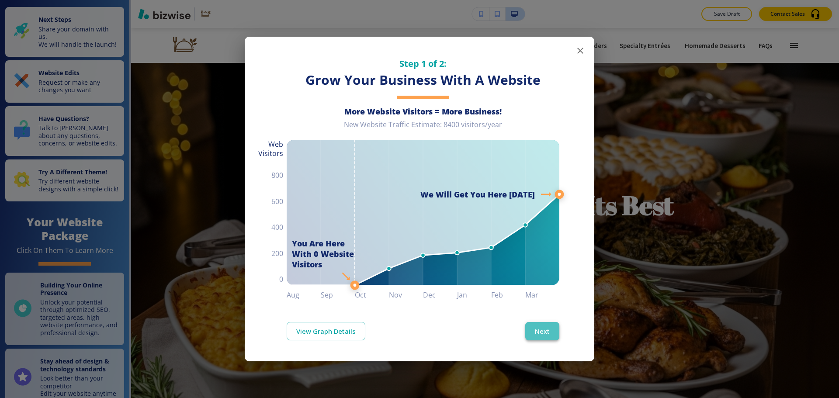
click at [544, 330] on button "Next" at bounding box center [542, 331] width 34 height 18
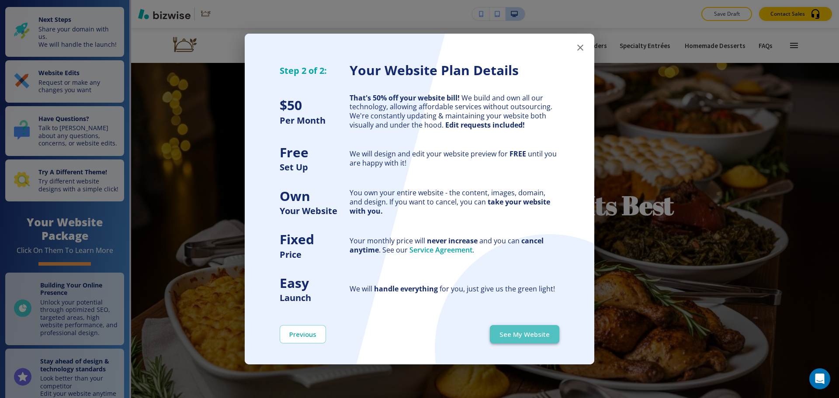
click at [544, 330] on button "See My Website" at bounding box center [524, 334] width 69 height 18
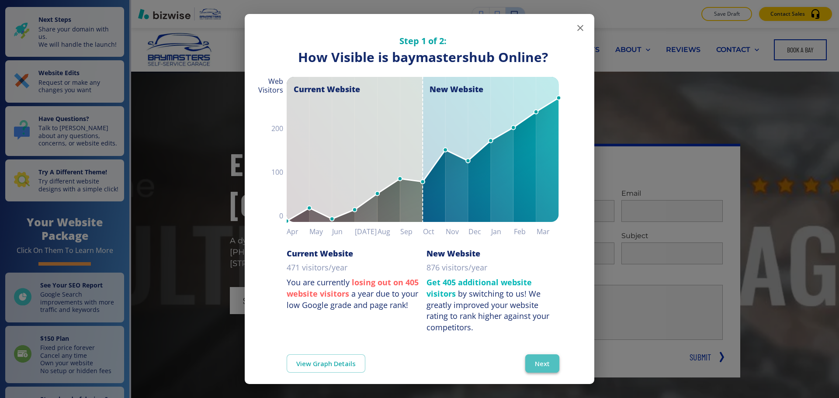
click at [542, 361] on button "Next" at bounding box center [542, 363] width 34 height 18
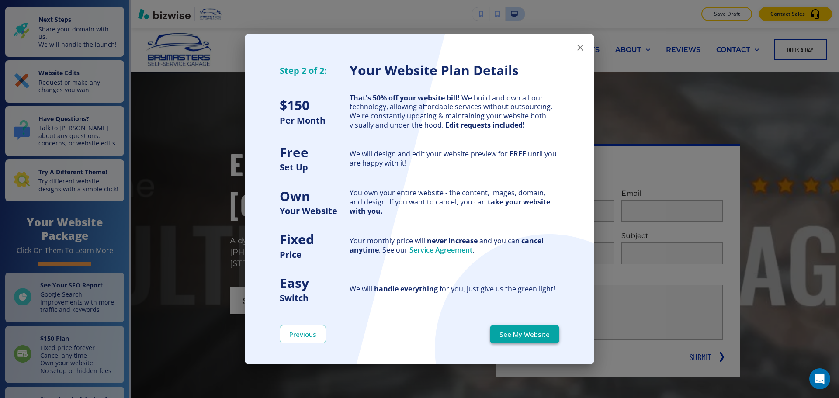
click at [539, 332] on button "See My Website" at bounding box center [524, 334] width 69 height 18
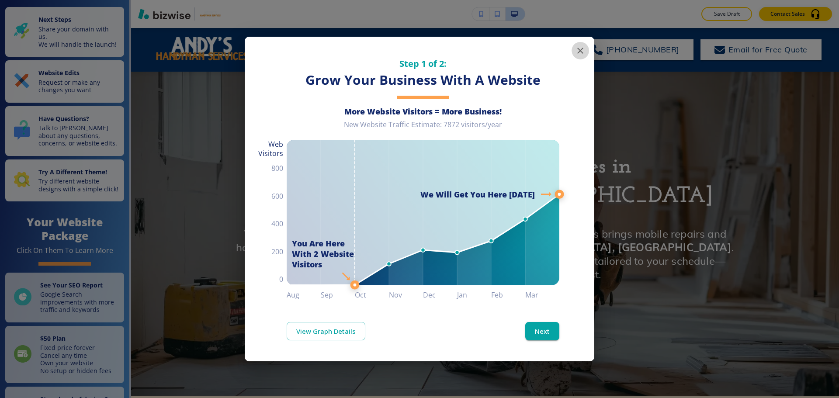
click at [582, 51] on icon "button" at bounding box center [580, 50] width 10 height 10
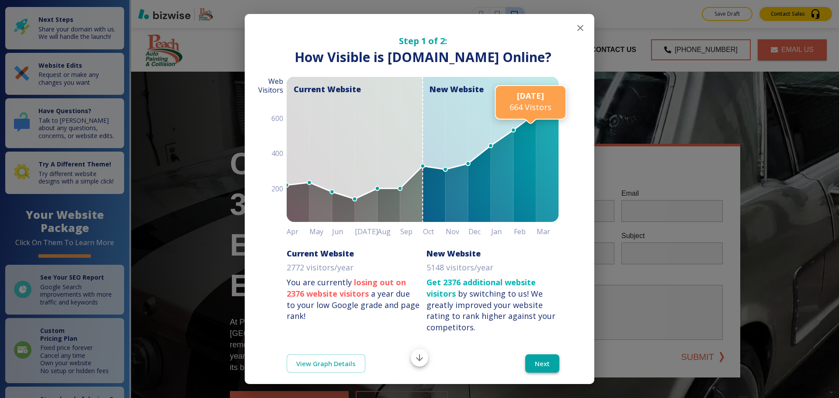
click at [536, 371] on button "Next" at bounding box center [542, 363] width 34 height 18
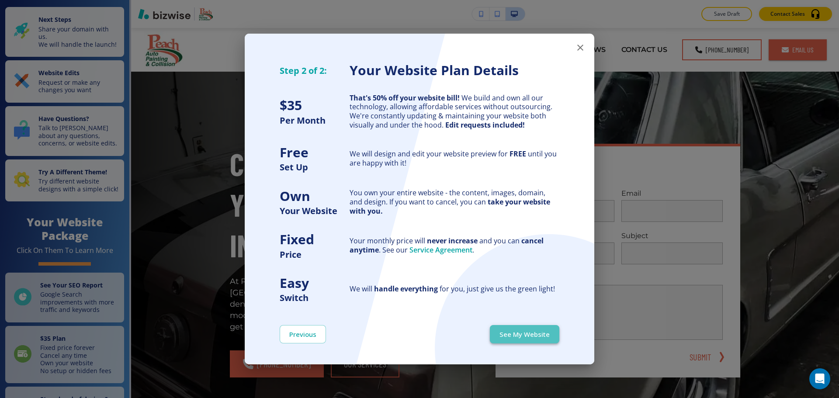
click at [543, 335] on button "See My Website" at bounding box center [524, 334] width 69 height 18
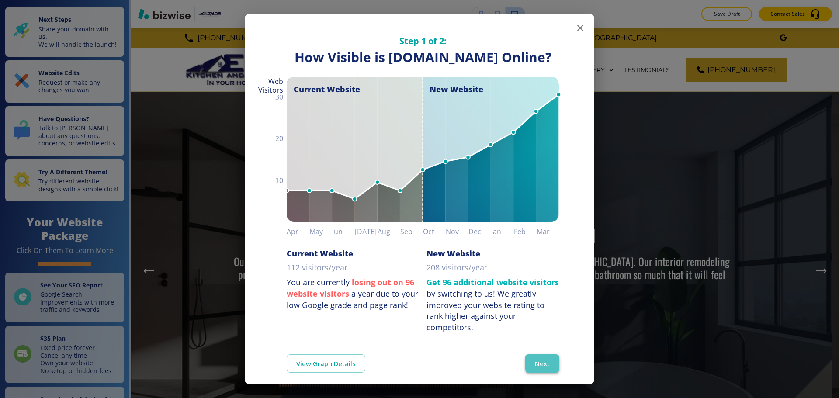
click at [545, 361] on button "Next" at bounding box center [542, 363] width 34 height 18
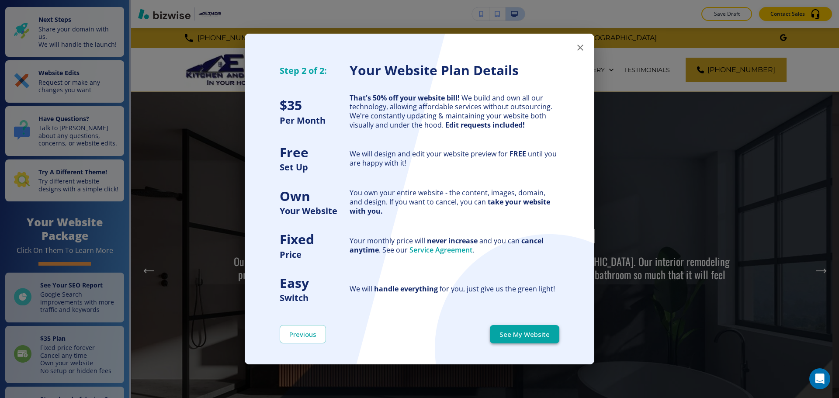
click at [547, 335] on button "See My Website" at bounding box center [524, 334] width 69 height 18
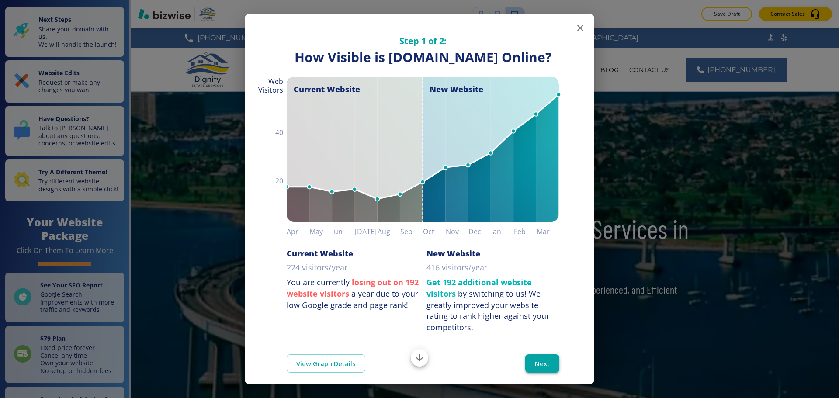
click at [537, 370] on button "Next" at bounding box center [542, 363] width 34 height 18
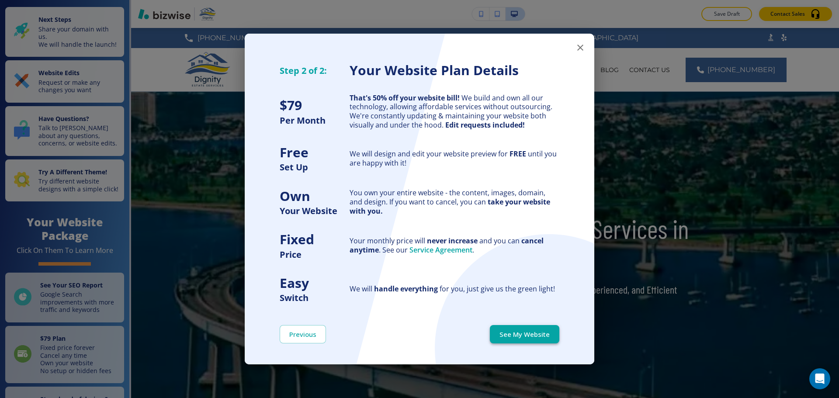
click at [543, 338] on button "See My Website" at bounding box center [524, 334] width 69 height 18
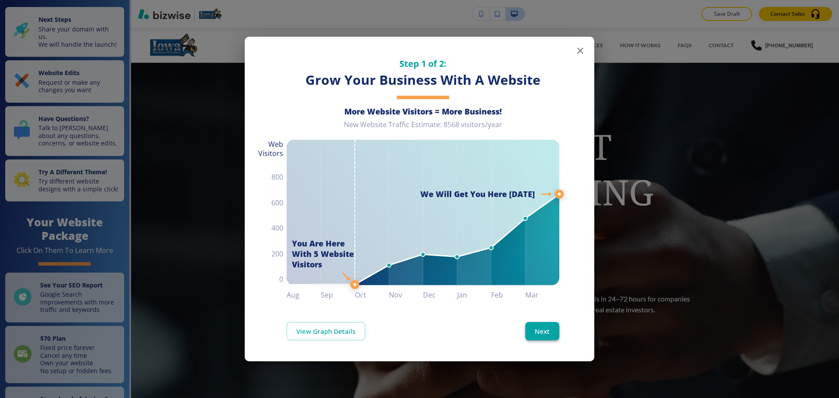
click at [541, 326] on button "Next" at bounding box center [542, 331] width 34 height 18
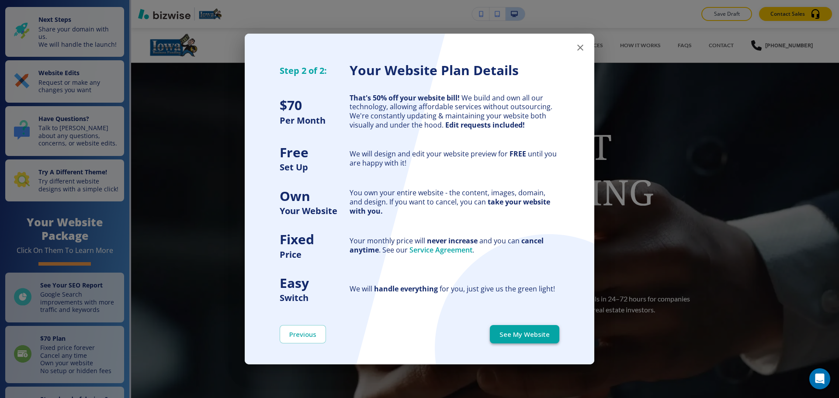
click at [541, 327] on button "See My Website" at bounding box center [524, 334] width 69 height 18
